Goal: Task Accomplishment & Management: Use online tool/utility

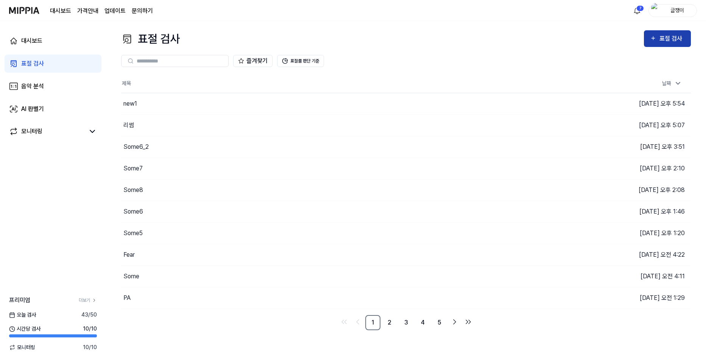
click at [665, 37] on div "표절 검사" at bounding box center [672, 39] width 25 height 10
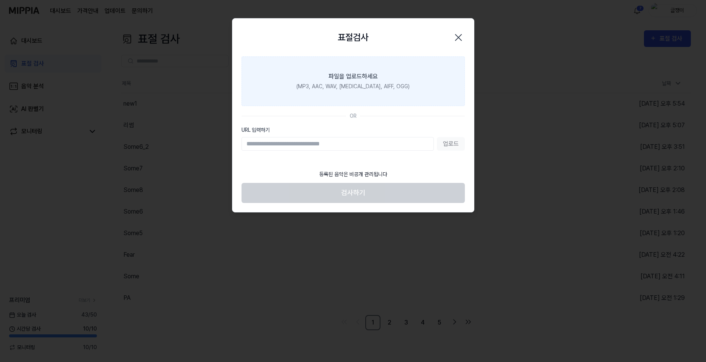
click at [362, 78] on div "파일을 업로드하세요" at bounding box center [353, 76] width 49 height 9
click at [0, 0] on input "파일을 업로드하세요 (MP3, AAC, WAV, [MEDICAL_DATA], AIFF, OGG)" at bounding box center [0, 0] width 0 height 0
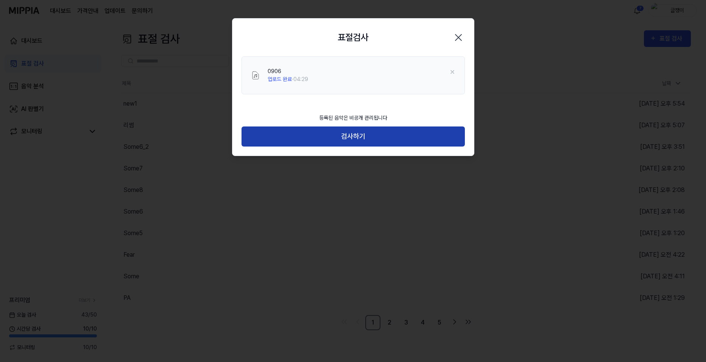
click at [356, 135] on button "검사하기" at bounding box center [353, 137] width 223 height 20
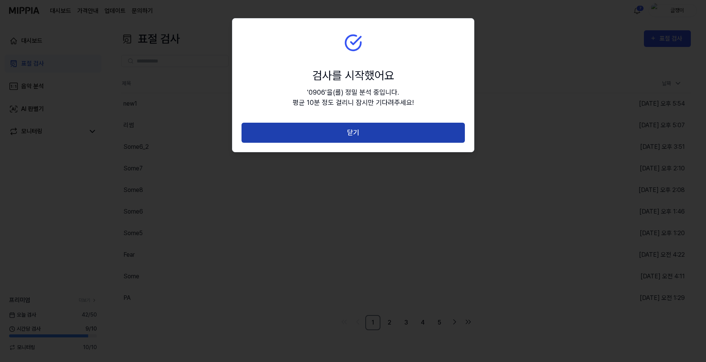
click at [356, 130] on button "닫기" at bounding box center [353, 133] width 223 height 20
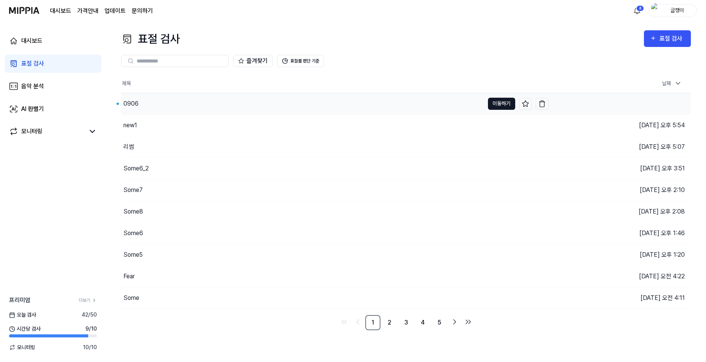
click at [498, 103] on button "이동하기" at bounding box center [501, 104] width 27 height 12
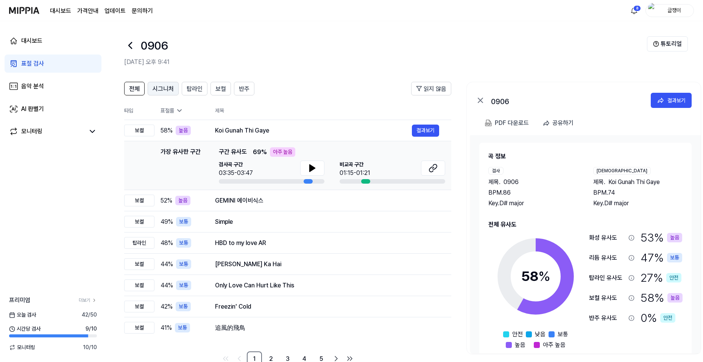
click at [156, 88] on span "시그니처" at bounding box center [163, 88] width 21 height 9
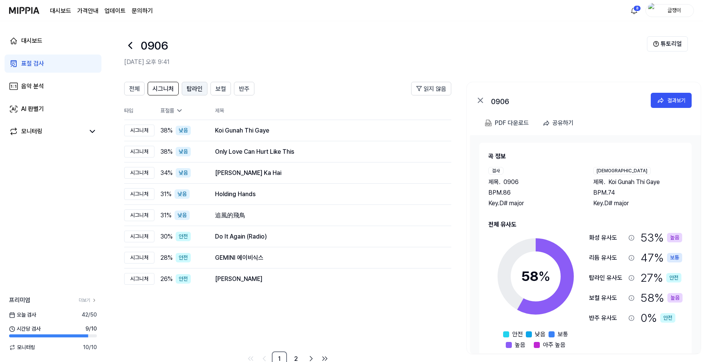
click at [200, 89] on span "탑라인" at bounding box center [195, 88] width 16 height 9
click at [217, 89] on span "보컬" at bounding box center [221, 88] width 11 height 9
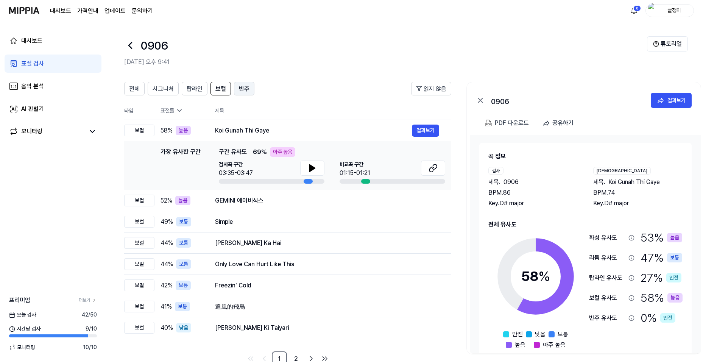
click at [243, 87] on span "반주" at bounding box center [244, 88] width 11 height 9
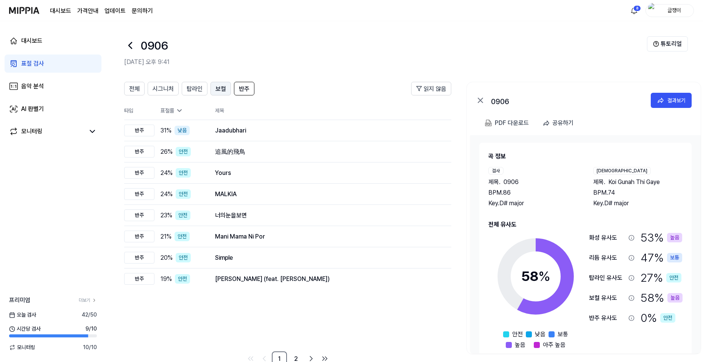
click at [218, 89] on span "보컬" at bounding box center [221, 88] width 11 height 9
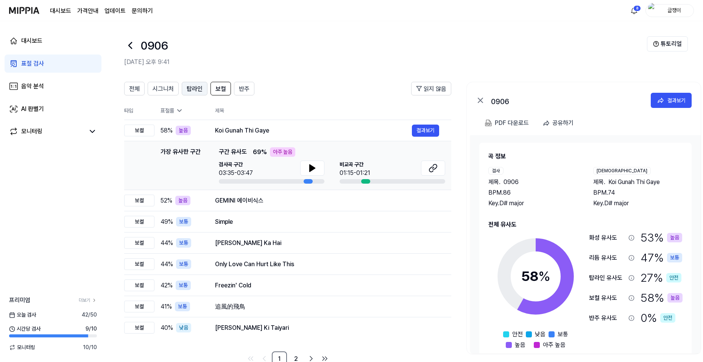
click at [194, 87] on span "탑라인" at bounding box center [195, 88] width 16 height 9
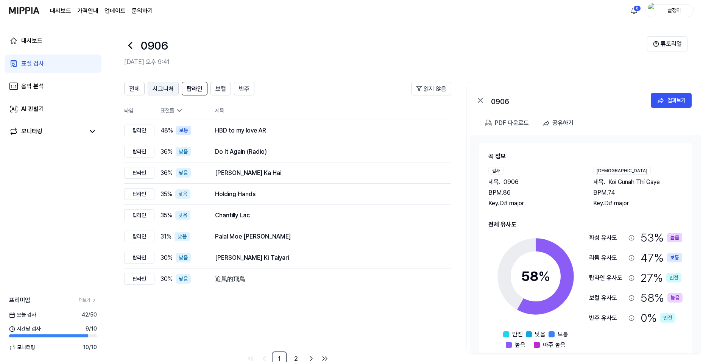
click at [159, 88] on span "시그니처" at bounding box center [163, 88] width 21 height 9
click at [138, 88] on span "전체" at bounding box center [134, 88] width 11 height 9
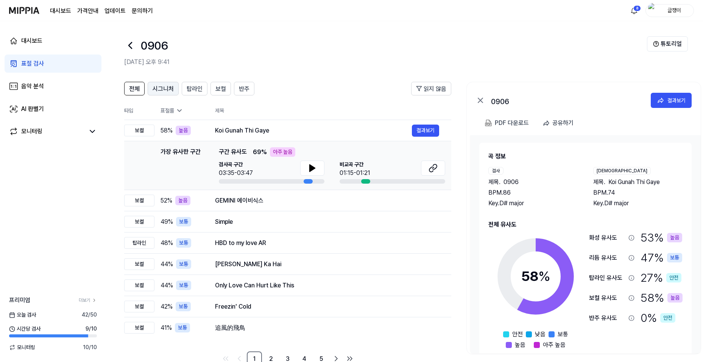
click at [161, 88] on span "시그니처" at bounding box center [163, 88] width 21 height 9
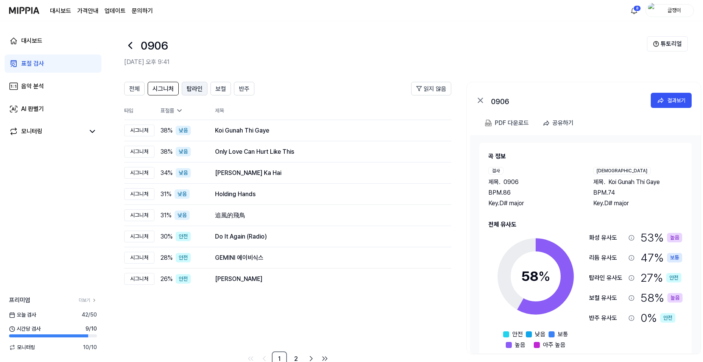
click at [191, 87] on span "탑라인" at bounding box center [195, 88] width 16 height 9
click at [217, 90] on span "보컬" at bounding box center [221, 88] width 11 height 9
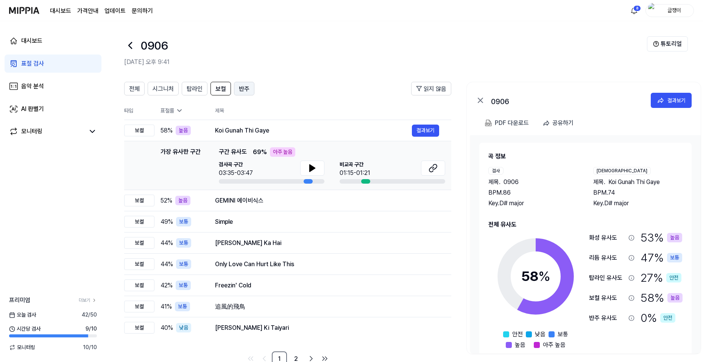
click at [245, 87] on span "반주" at bounding box center [244, 88] width 11 height 9
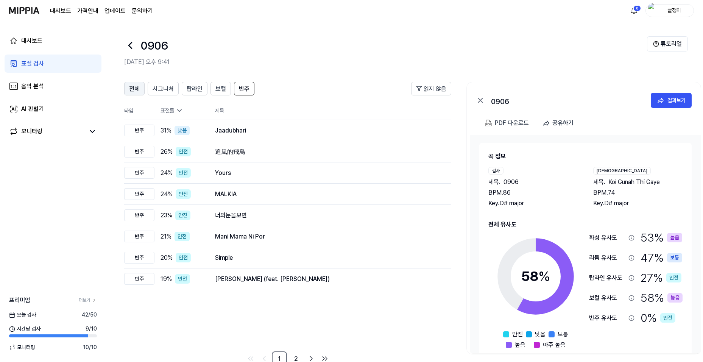
click at [138, 86] on span "전체" at bounding box center [134, 88] width 11 height 9
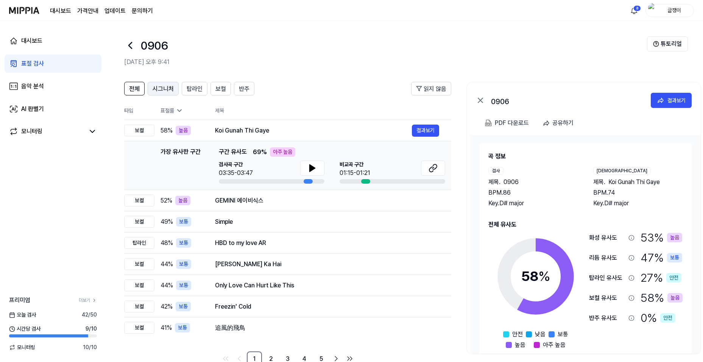
click at [162, 87] on span "시그니처" at bounding box center [163, 88] width 21 height 9
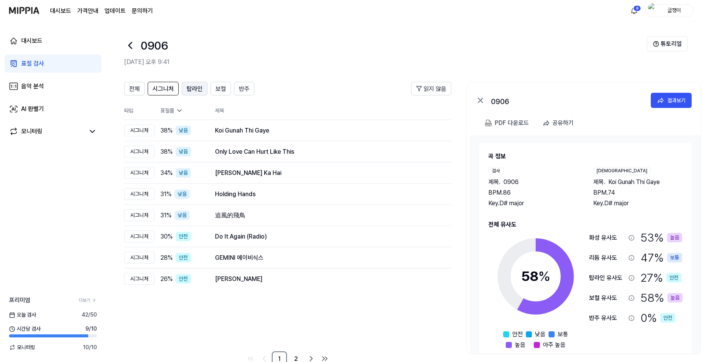
click at [192, 89] on span "탑라인" at bounding box center [195, 88] width 16 height 9
click at [221, 88] on span "보컬" at bounding box center [221, 88] width 11 height 9
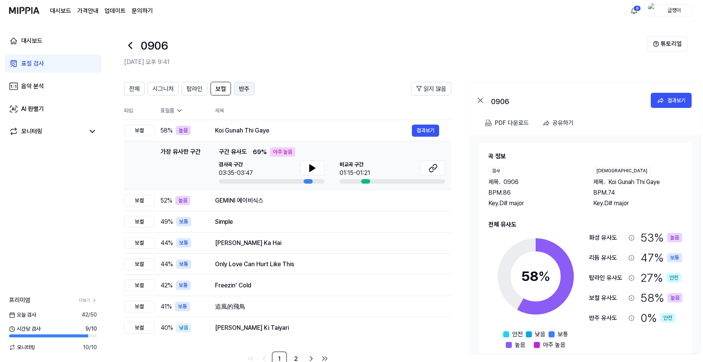
click at [242, 87] on span "반주" at bounding box center [244, 88] width 11 height 9
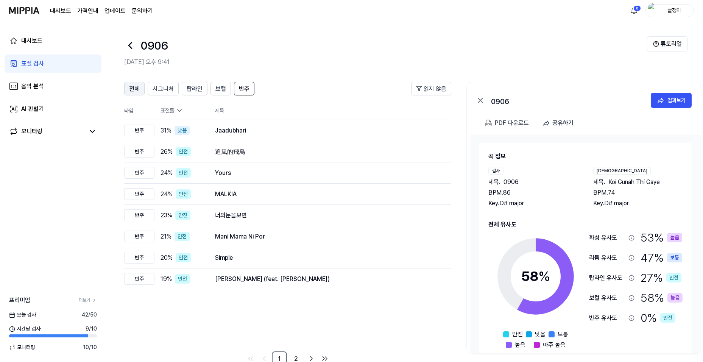
click at [134, 86] on span "전체" at bounding box center [134, 88] width 11 height 9
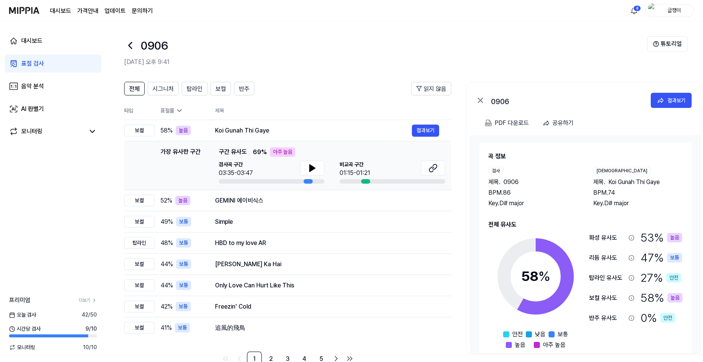
click at [481, 98] on icon at bounding box center [480, 100] width 9 height 9
click at [479, 100] on icon at bounding box center [480, 100] width 9 height 9
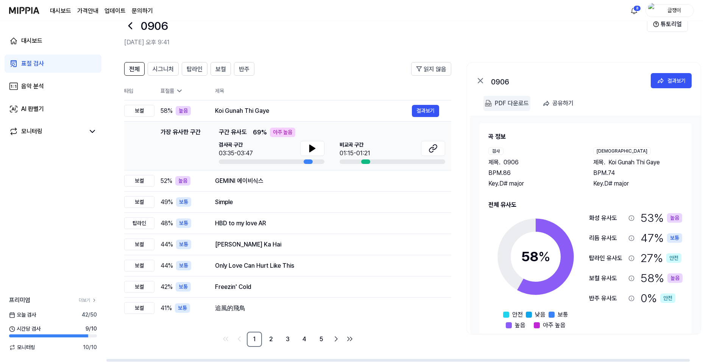
click at [506, 103] on div "PDF 다운로드" at bounding box center [512, 103] width 34 height 10
click at [232, 183] on div "GEMINI 에이비식스" at bounding box center [313, 181] width 197 height 9
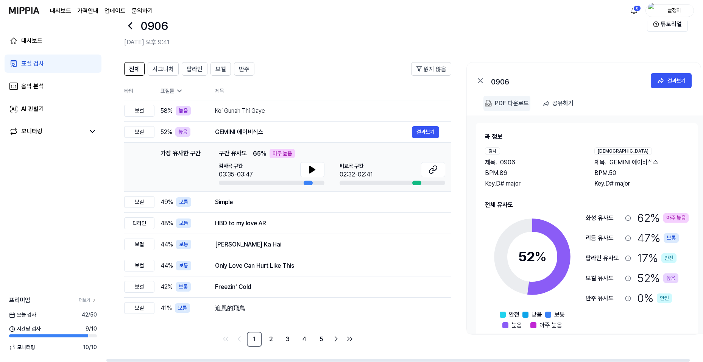
click at [509, 105] on div "PDF 다운로드" at bounding box center [512, 103] width 34 height 10
click at [503, 105] on div "PDF 다운로드" at bounding box center [512, 103] width 34 height 10
click at [163, 66] on span "시그니처" at bounding box center [163, 69] width 21 height 9
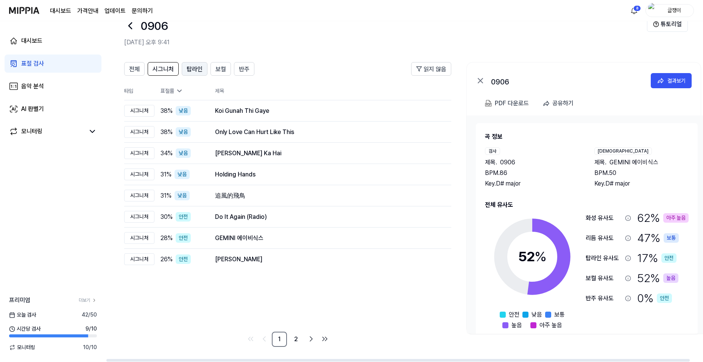
click at [193, 67] on span "탑라인" at bounding box center [195, 69] width 16 height 9
click at [220, 69] on span "보컬" at bounding box center [221, 69] width 11 height 9
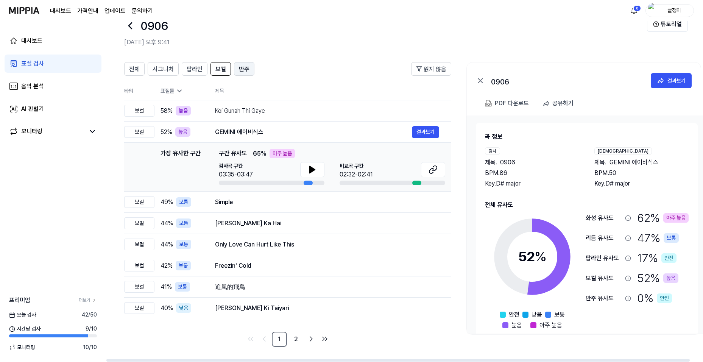
click at [246, 70] on span "반주" at bounding box center [244, 69] width 11 height 9
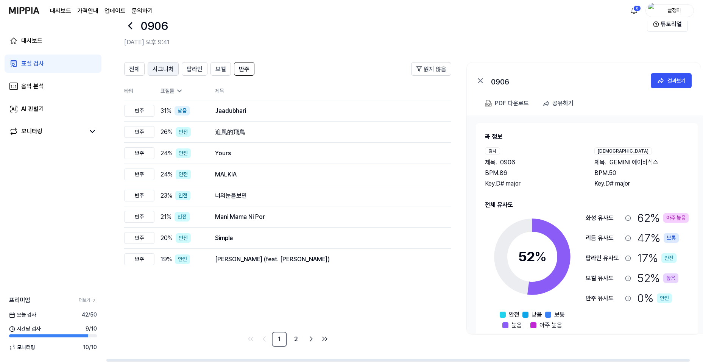
click at [154, 69] on span "시그니처" at bounding box center [163, 69] width 21 height 9
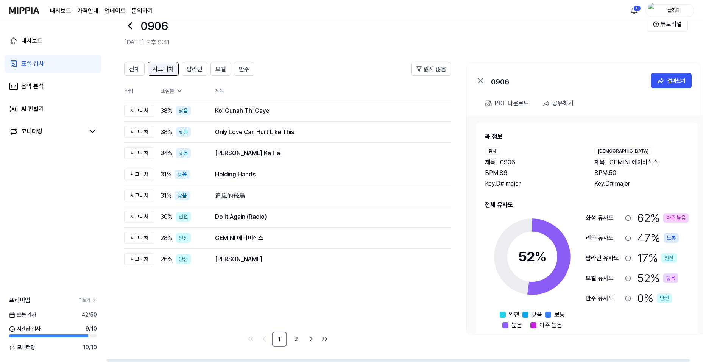
click at [173, 70] on button "시그니처" at bounding box center [163, 69] width 31 height 14
click at [193, 69] on span "탑라인" at bounding box center [195, 69] width 16 height 9
click at [164, 68] on span "시그니처" at bounding box center [163, 69] width 21 height 9
click at [193, 70] on span "탑라인" at bounding box center [195, 69] width 16 height 9
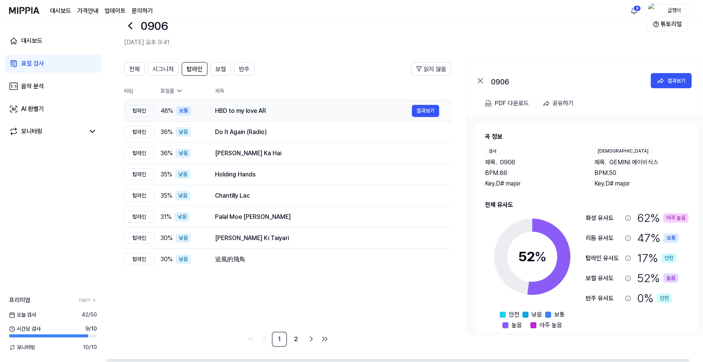
click at [227, 109] on div "HBD to my love AR" at bounding box center [313, 110] width 197 height 9
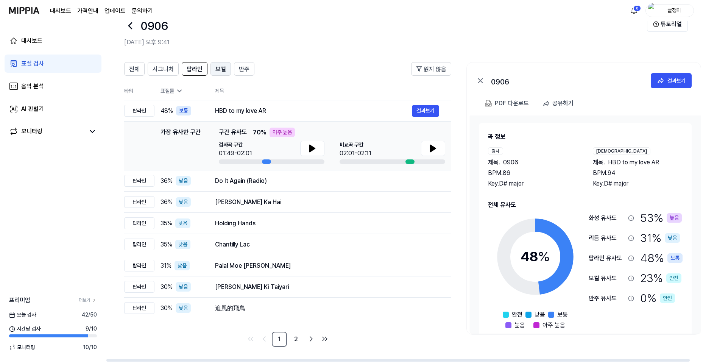
click at [219, 70] on span "보컬" at bounding box center [221, 69] width 11 height 9
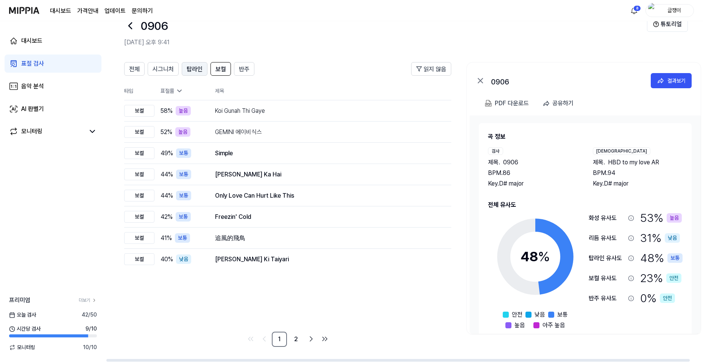
click at [195, 68] on span "탑라인" at bounding box center [195, 69] width 16 height 9
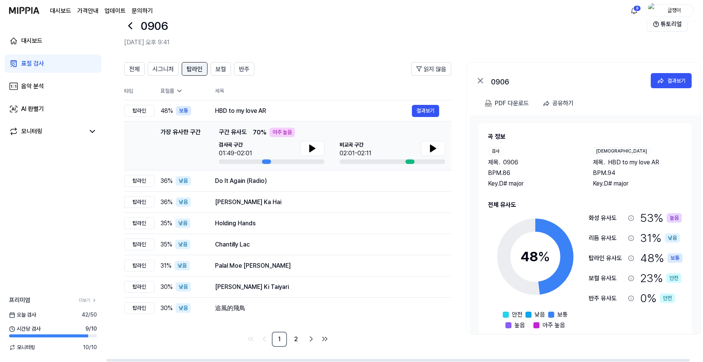
click at [192, 69] on span "탑라인" at bounding box center [195, 69] width 16 height 9
